Goal: Task Accomplishment & Management: Manage account settings

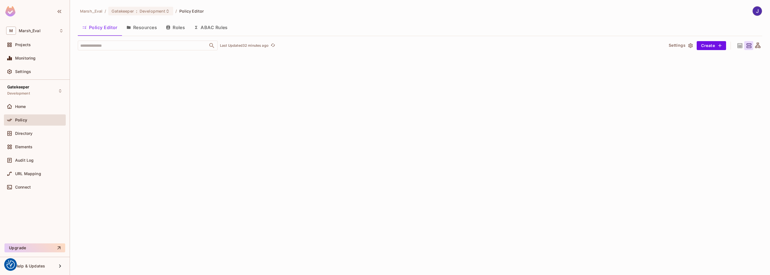
scroll to position [1539, 0]
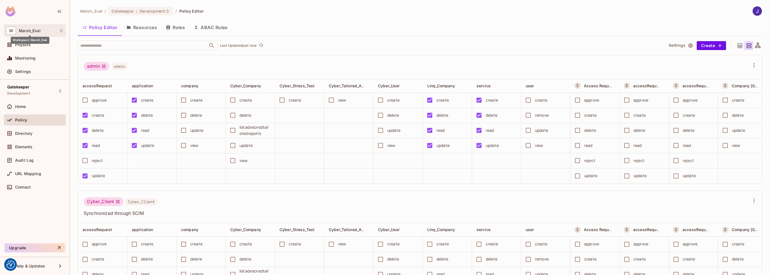
click at [29, 32] on span "Marsh_Eval" at bounding box center [30, 31] width 22 height 4
click at [25, 50] on li "[PERSON_NAME]" at bounding box center [40, 46] width 73 height 15
click at [52, 91] on div "Gatekeeper Development" at bounding box center [35, 90] width 62 height 15
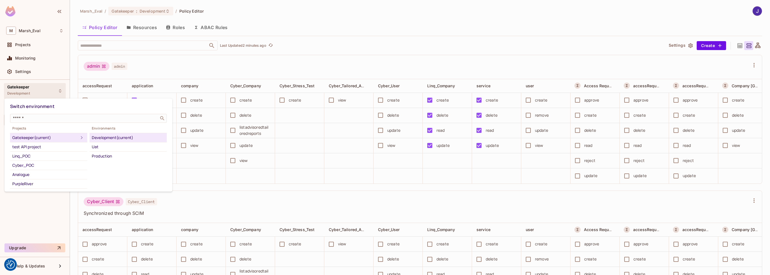
click at [50, 36] on div at bounding box center [385, 137] width 770 height 275
